Goal: Information Seeking & Learning: Check status

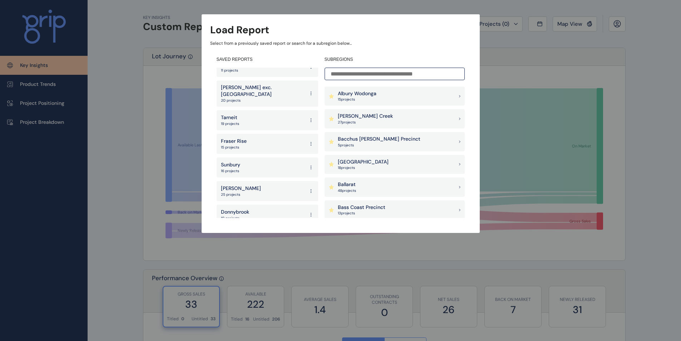
scroll to position [82, 0]
click at [544, 62] on div "Load Report Select from a previously saved report or search for a subregion bel…" at bounding box center [340, 109] width 681 height 219
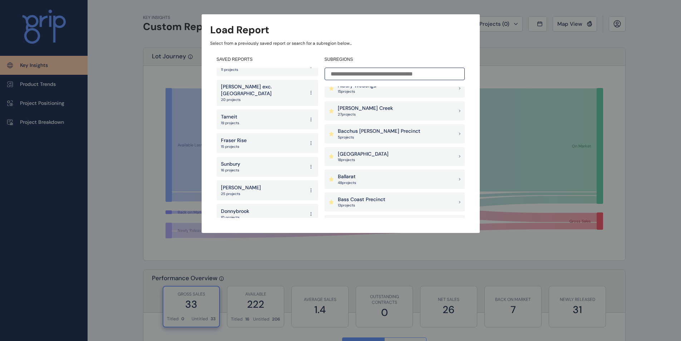
scroll to position [0, 0]
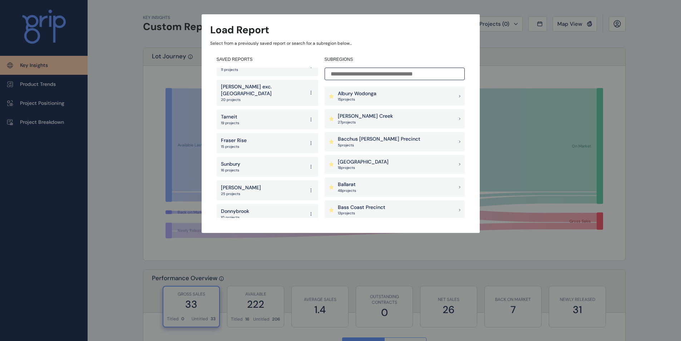
click at [375, 73] on input at bounding box center [395, 74] width 140 height 13
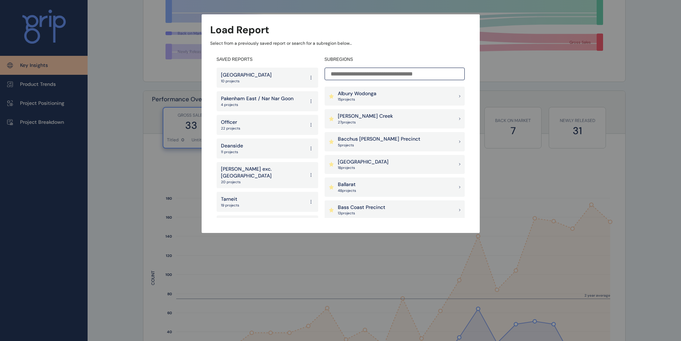
click at [134, 131] on div "Load Report Select from a previously saved report or search for a subregion bel…" at bounding box center [340, 109] width 681 height 219
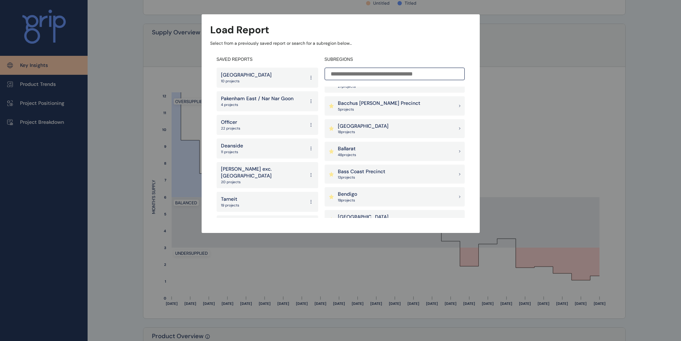
click at [391, 78] on input at bounding box center [395, 74] width 140 height 13
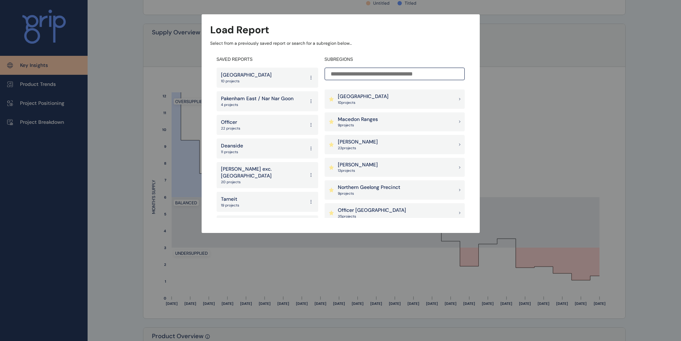
click at [369, 147] on div "[PERSON_NAME] 23 project s" at bounding box center [395, 144] width 140 height 19
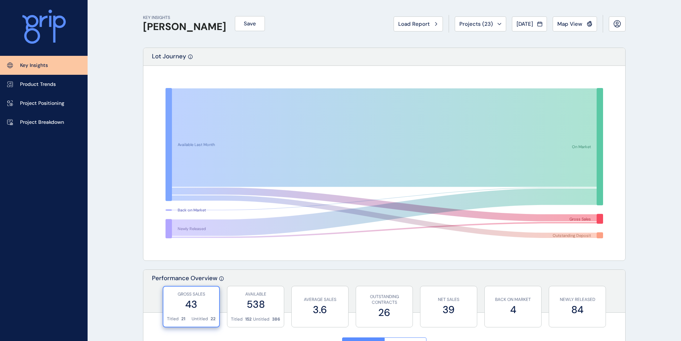
click at [40, 125] on p "Project Breakdown" at bounding box center [42, 122] width 44 height 7
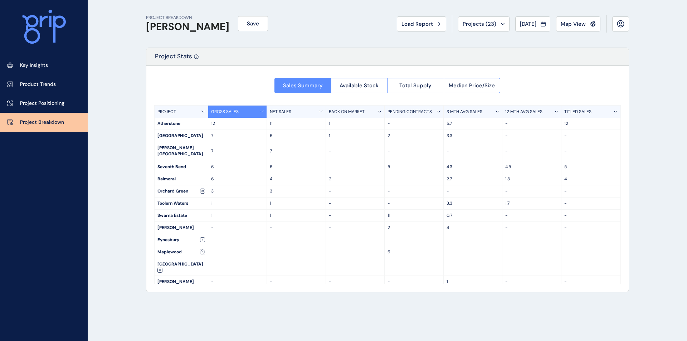
click at [544, 17] on button "[DATE]" at bounding box center [532, 23] width 35 height 15
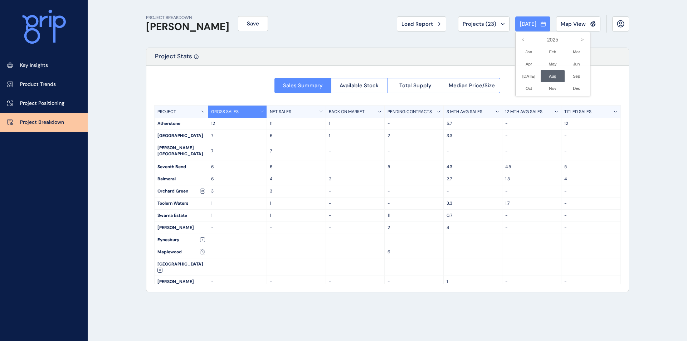
click at [517, 40] on icon "<" at bounding box center [523, 40] width 12 height 12
click at [520, 54] on li "Jan No report is available for this period. New months are usually published 5 …" at bounding box center [529, 52] width 24 height 12
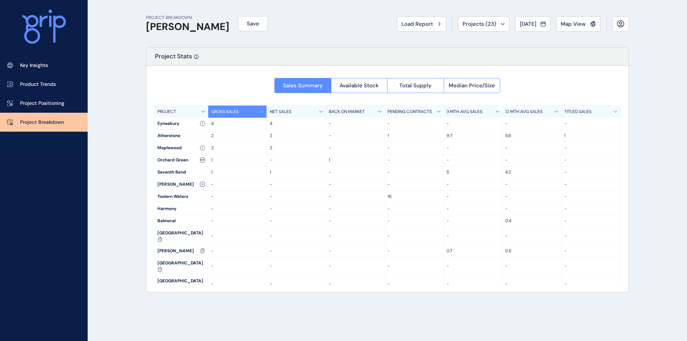
click at [348, 88] on span "Available Stock" at bounding box center [358, 85] width 39 height 7
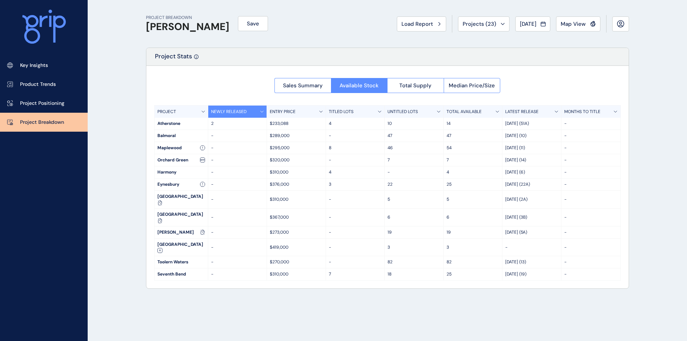
click at [436, 86] on button "Total Supply" at bounding box center [415, 85] width 57 height 15
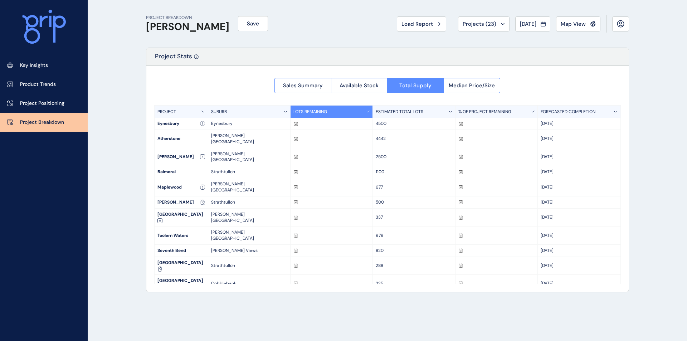
click at [461, 84] on span "Median Price/Size" at bounding box center [471, 85] width 46 height 7
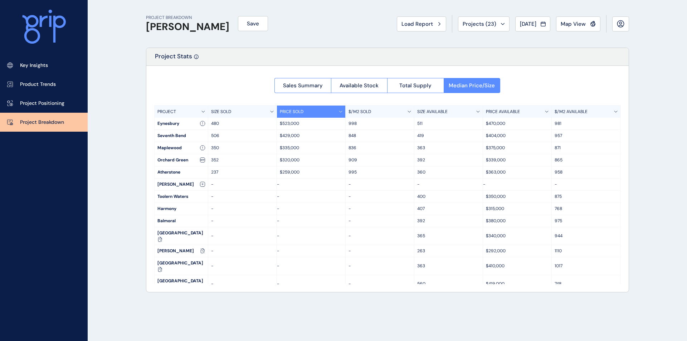
click at [299, 86] on span "Sales Summary" at bounding box center [303, 85] width 40 height 7
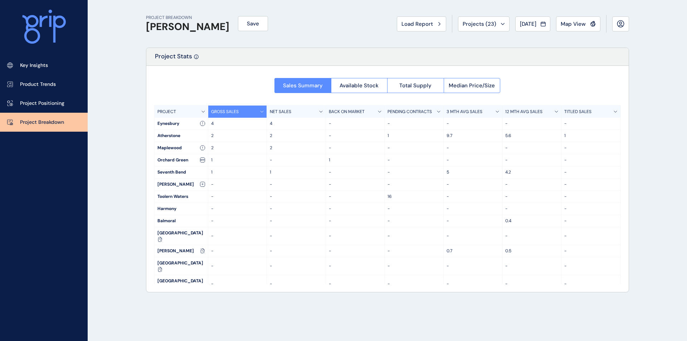
click at [59, 105] on p "Project Positioning" at bounding box center [42, 103] width 44 height 7
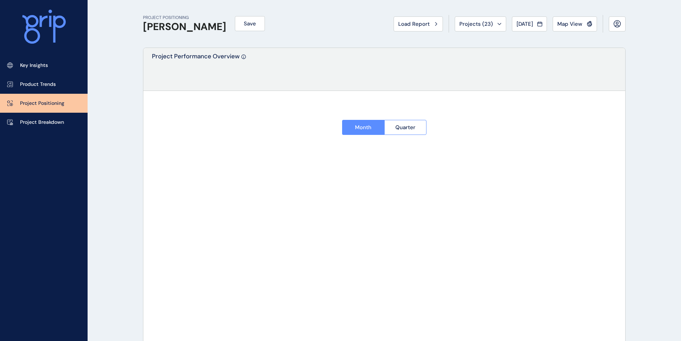
type input "*********"
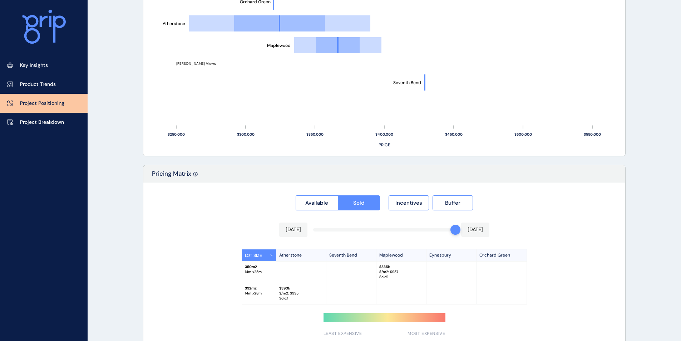
scroll to position [526, 0]
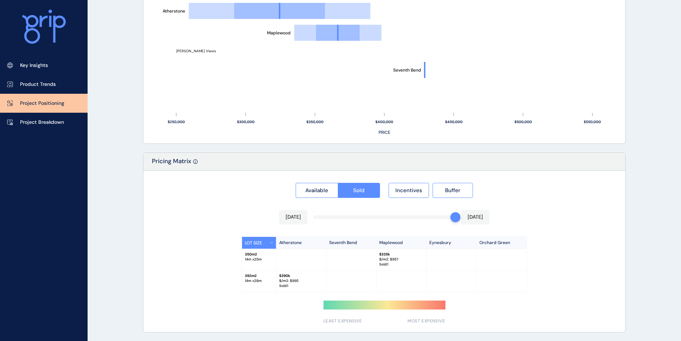
click at [392, 192] on button "Incentives" at bounding box center [409, 190] width 40 height 15
click at [352, 196] on button "Sold" at bounding box center [359, 190] width 43 height 15
click at [422, 194] on button "Incentives" at bounding box center [409, 190] width 40 height 15
click at [303, 191] on button "Available" at bounding box center [317, 190] width 42 height 15
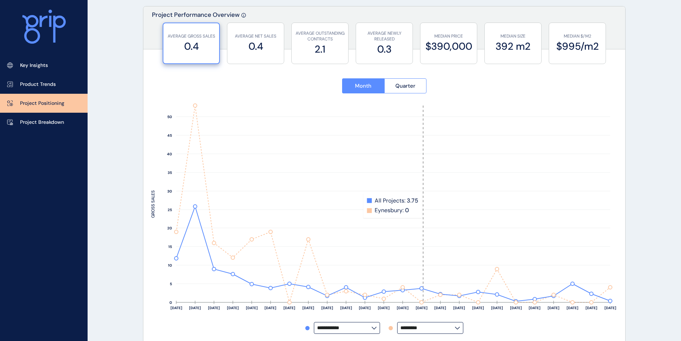
scroll to position [0, 0]
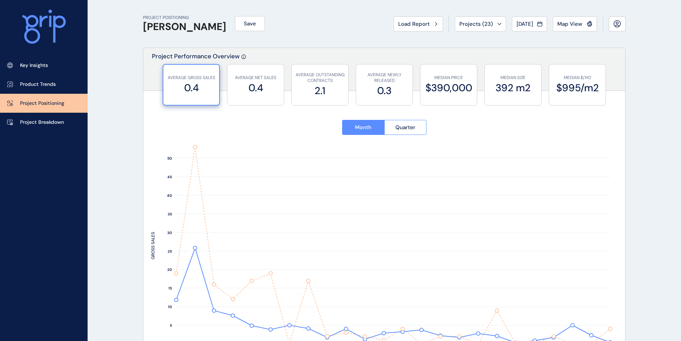
click at [581, 26] on span "Map View" at bounding box center [570, 23] width 25 height 7
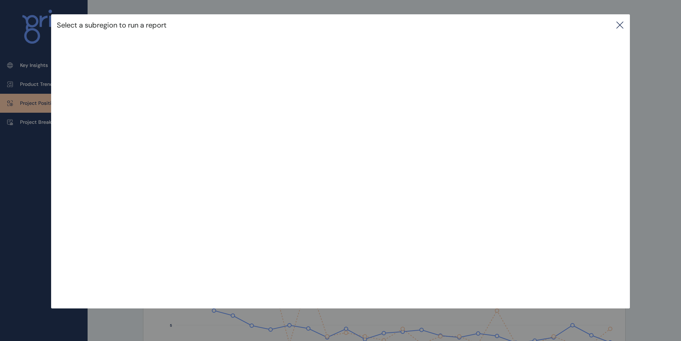
drag, startPoint x: 622, startPoint y: 28, endPoint x: 576, endPoint y: 55, distance: 52.7
click at [622, 28] on icon at bounding box center [620, 25] width 9 height 9
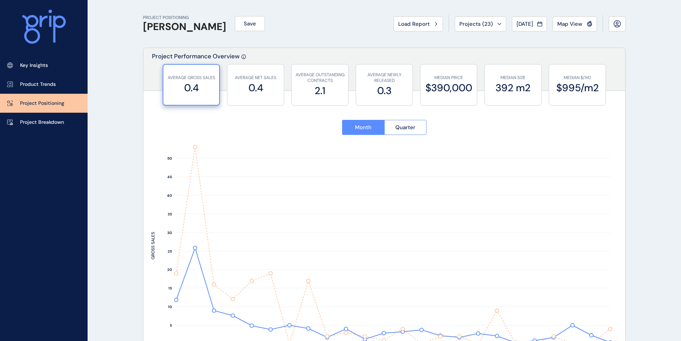
click at [31, 67] on p "Key Insights" at bounding box center [34, 65] width 28 height 7
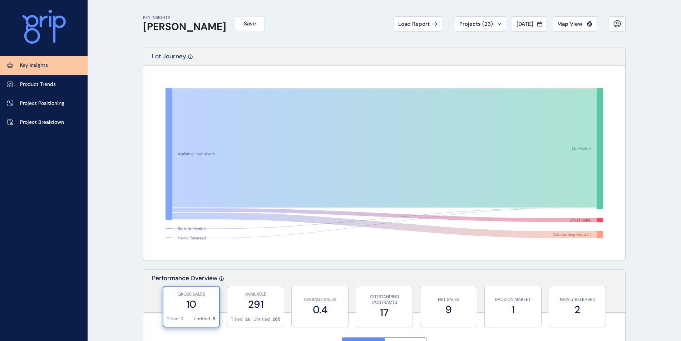
click at [476, 29] on button "Projects ( 23 )" at bounding box center [480, 23] width 51 height 15
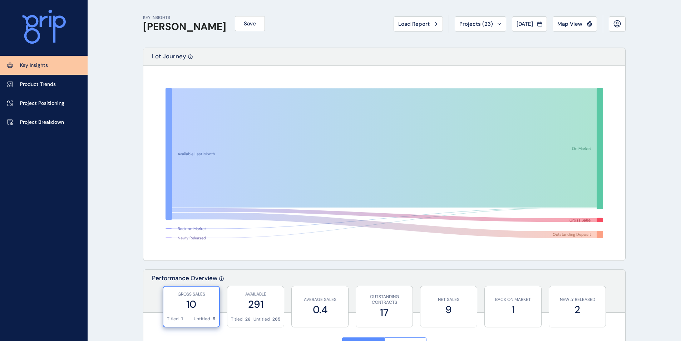
click at [46, 121] on p "Project Breakdown" at bounding box center [42, 122] width 44 height 7
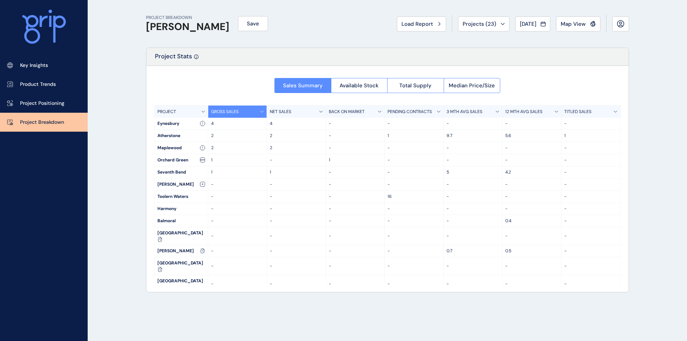
drag, startPoint x: 364, startPoint y: 125, endPoint x: 201, endPoint y: 83, distance: 168.7
click at [201, 83] on div "Sales Summary Available Stock Total Supply Median Price/Size PROJECT GROSS SALE…" at bounding box center [387, 179] width 482 height 226
click at [548, 25] on button "[DATE]" at bounding box center [532, 23] width 35 height 15
click at [517, 39] on icon "<" at bounding box center [523, 40] width 12 height 12
click at [523, 87] on li "Oct No report is available for this period. New months are usually published 5 …" at bounding box center [529, 88] width 24 height 12
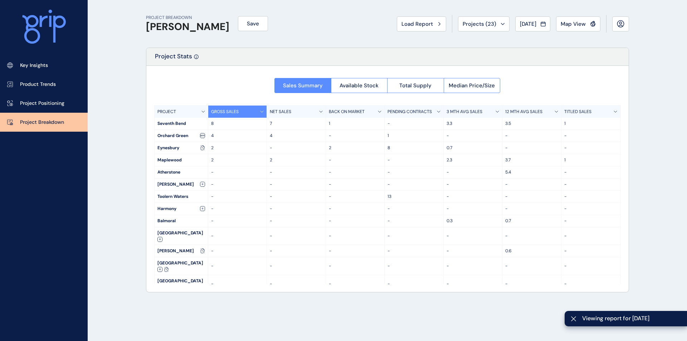
click at [531, 24] on span "[DATE]" at bounding box center [528, 23] width 16 height 7
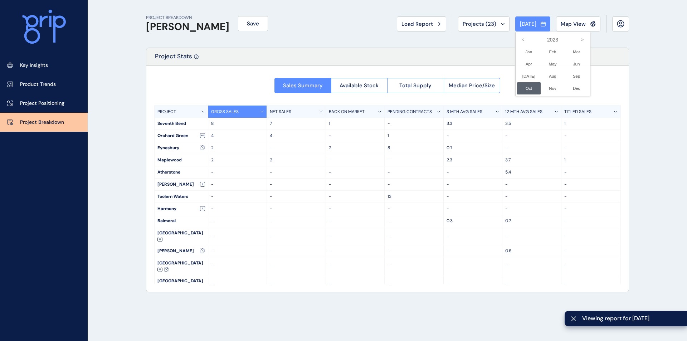
click at [543, 87] on li "Nov No report is available for this period. New months are usually published 5 …" at bounding box center [552, 88] width 24 height 12
